Goal: Transaction & Acquisition: Purchase product/service

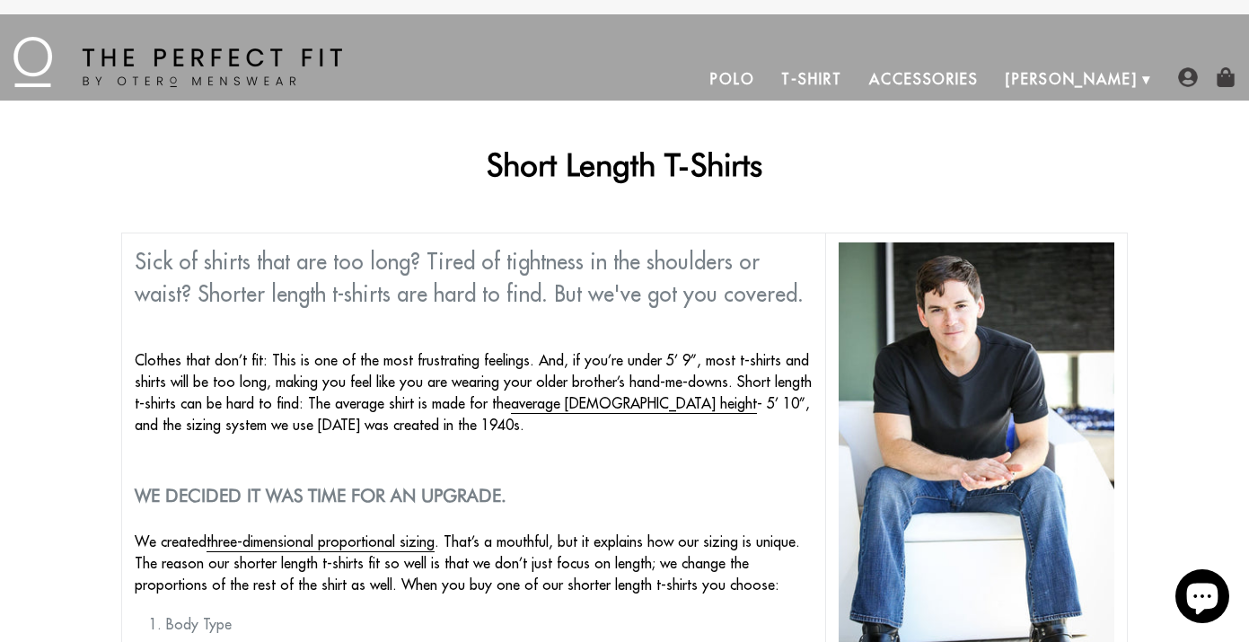
click at [855, 82] on link "T-Shirt" at bounding box center [811, 78] width 87 height 43
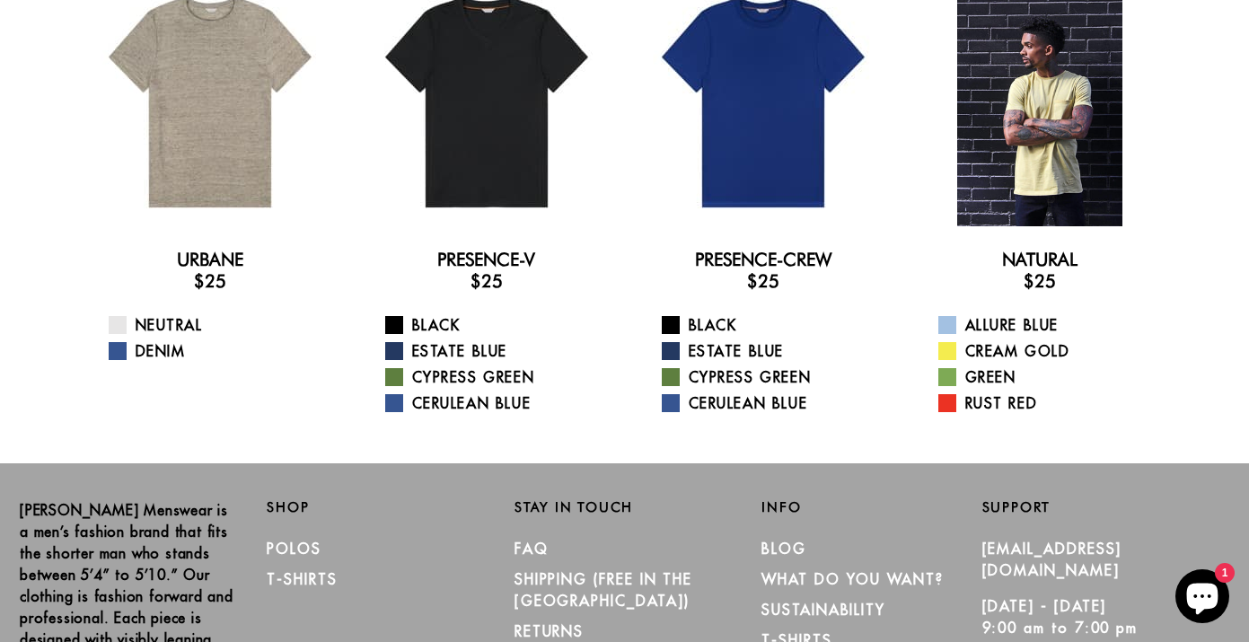
scroll to position [143, 0]
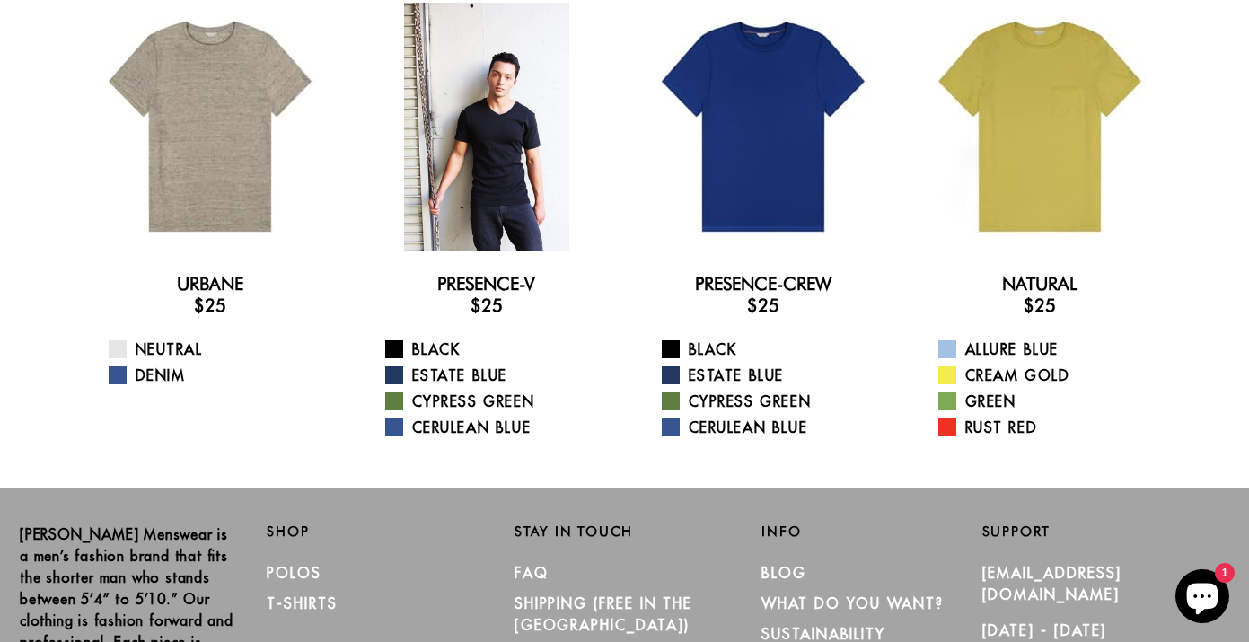
click at [469, 160] on div at bounding box center [487, 127] width 248 height 248
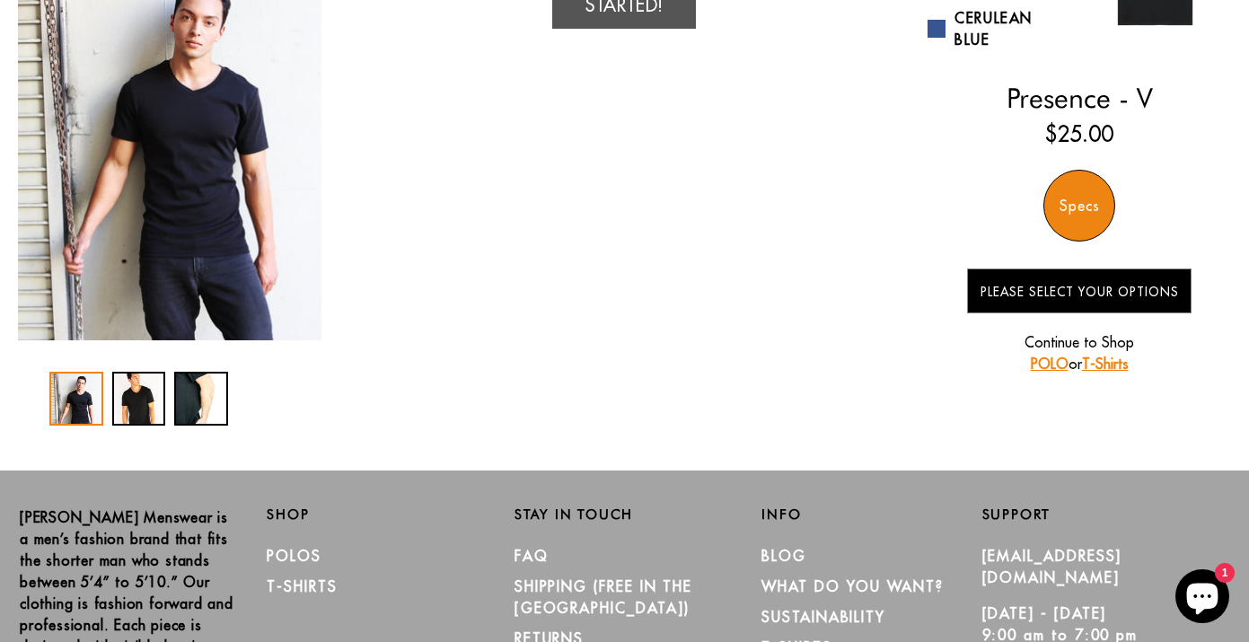
scroll to position [257, 0]
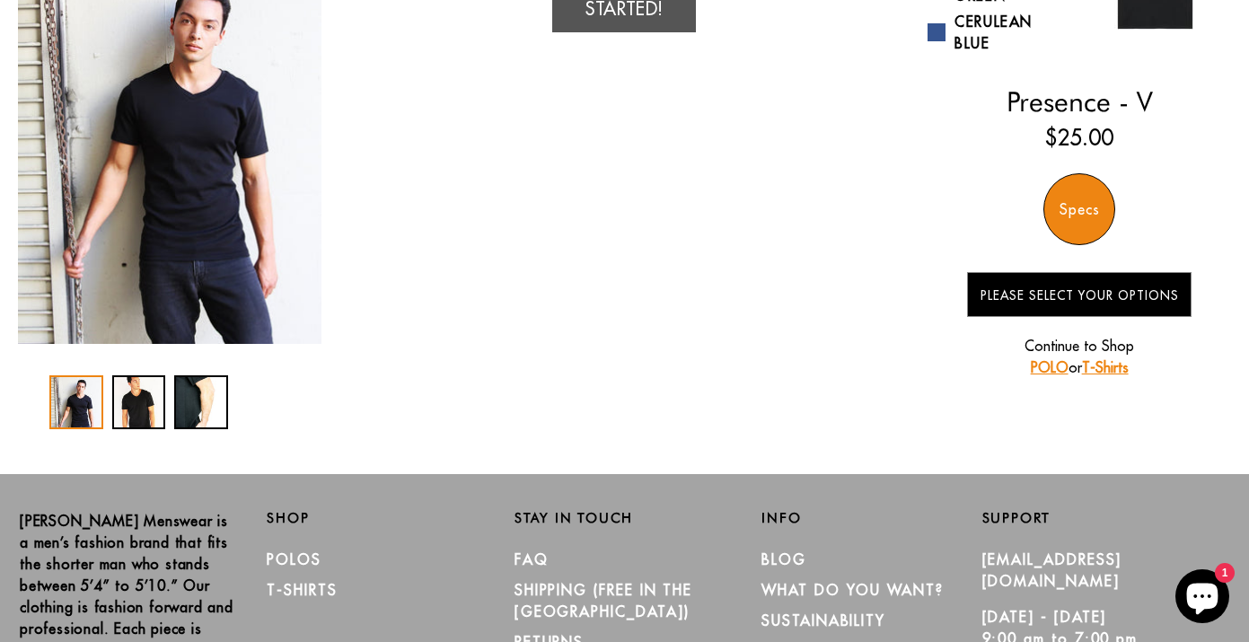
click at [1077, 211] on div "Specs" at bounding box center [1079, 209] width 72 height 72
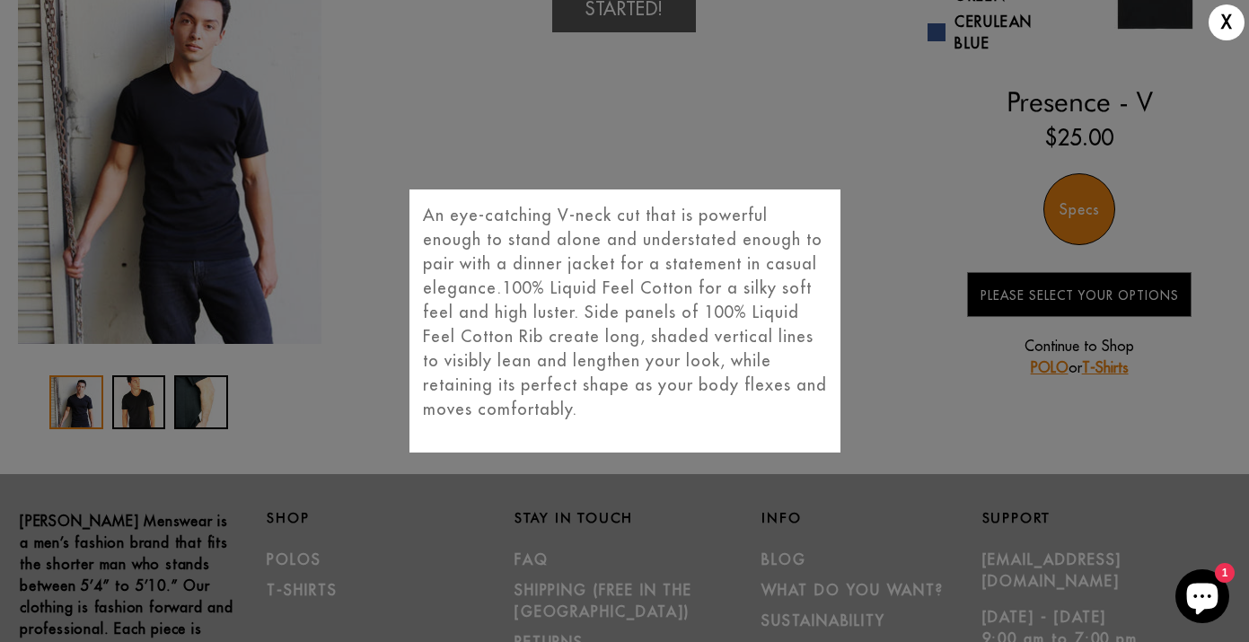
click at [1077, 211] on div "X An eye-catching V-neck cut that is powerful enough to stand alone and underst…" at bounding box center [624, 321] width 1249 height 642
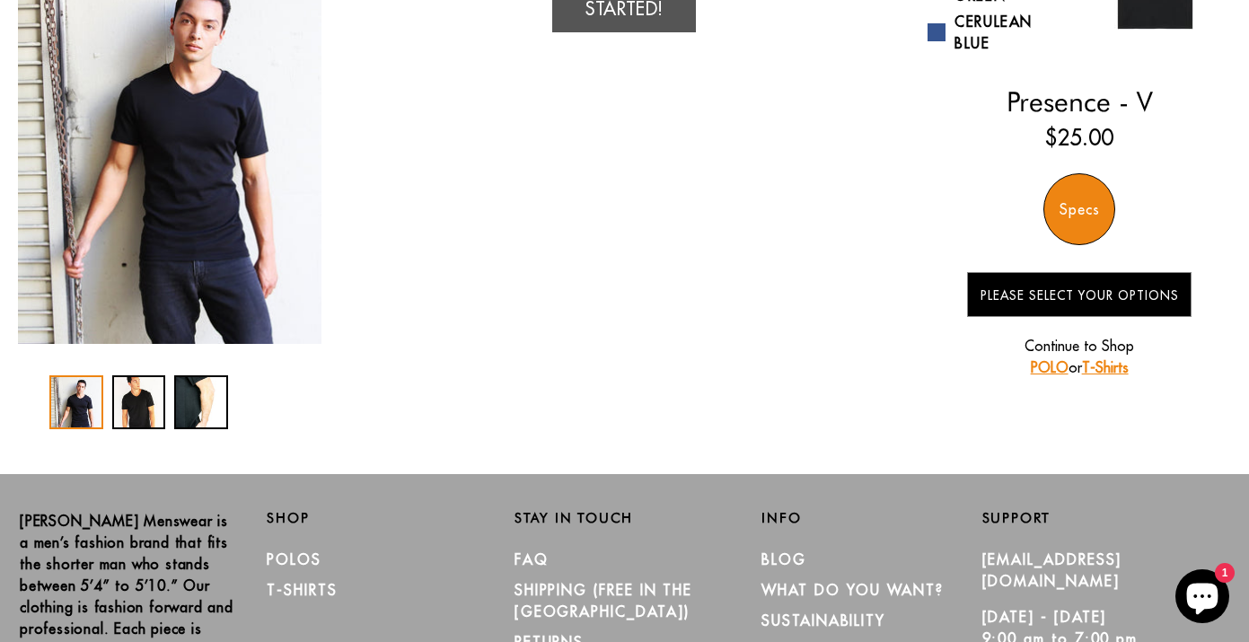
click at [1117, 370] on link "T-Shirts" at bounding box center [1105, 367] width 47 height 18
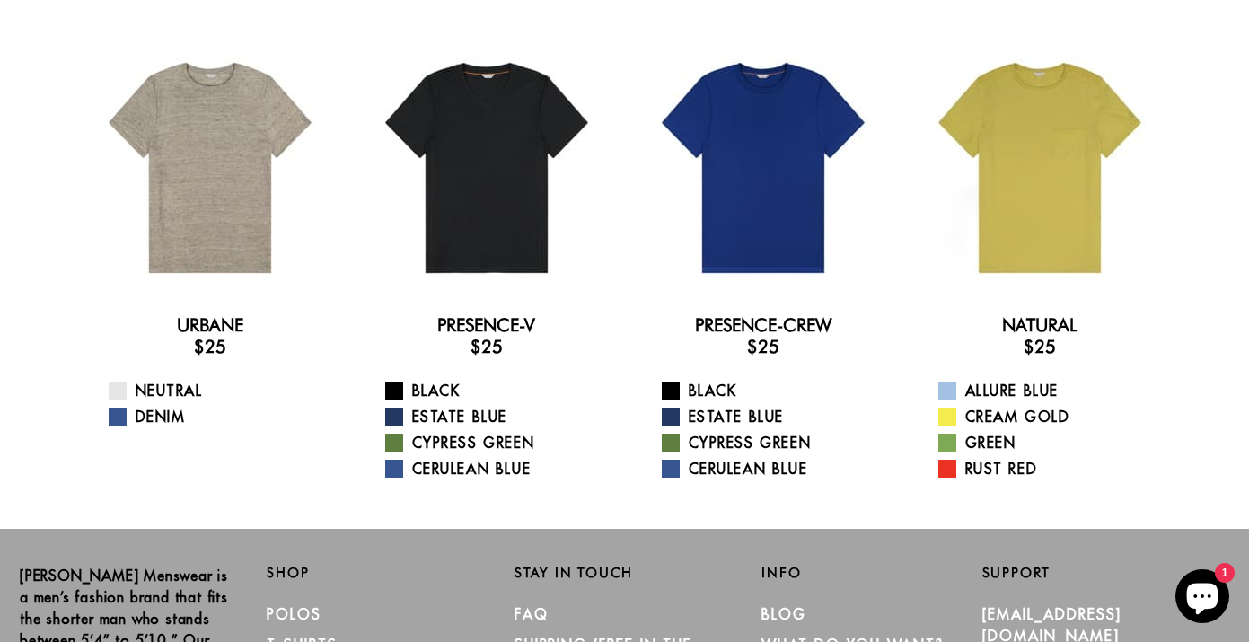
scroll to position [101, 0]
